Goal: Find contact information: Find contact information

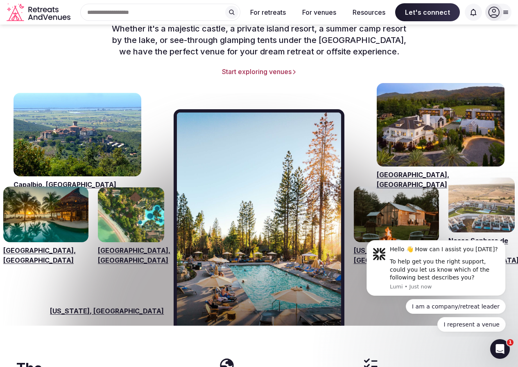
scroll to position [1178, 0]
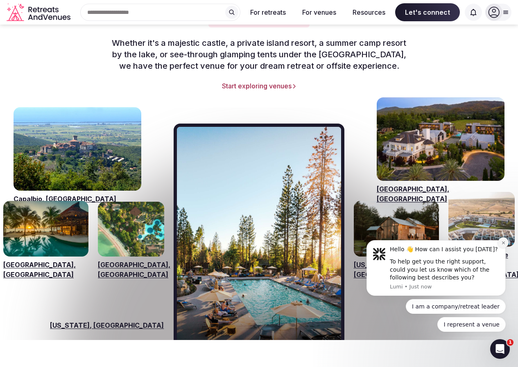
click at [500, 242] on button "Dismiss notification" at bounding box center [503, 243] width 11 height 11
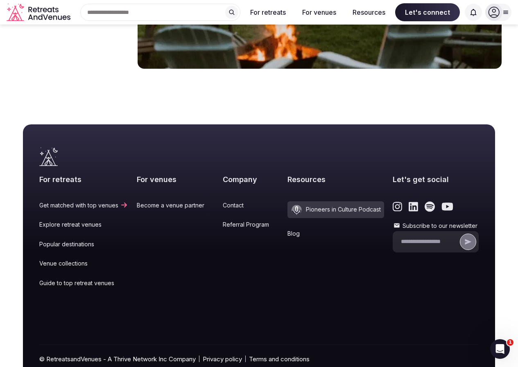
scroll to position [3431, 0]
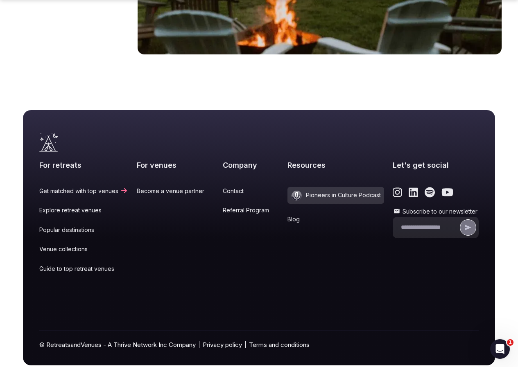
click at [260, 187] on link "Contact" at bounding box center [251, 191] width 56 height 8
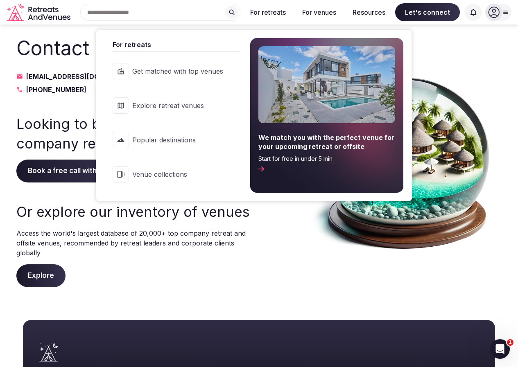
click at [265, 15] on button "For retreats" at bounding box center [268, 12] width 49 height 18
click at [266, 11] on button "For retreats" at bounding box center [268, 12] width 49 height 18
